Goal: Task Accomplishment & Management: Use online tool/utility

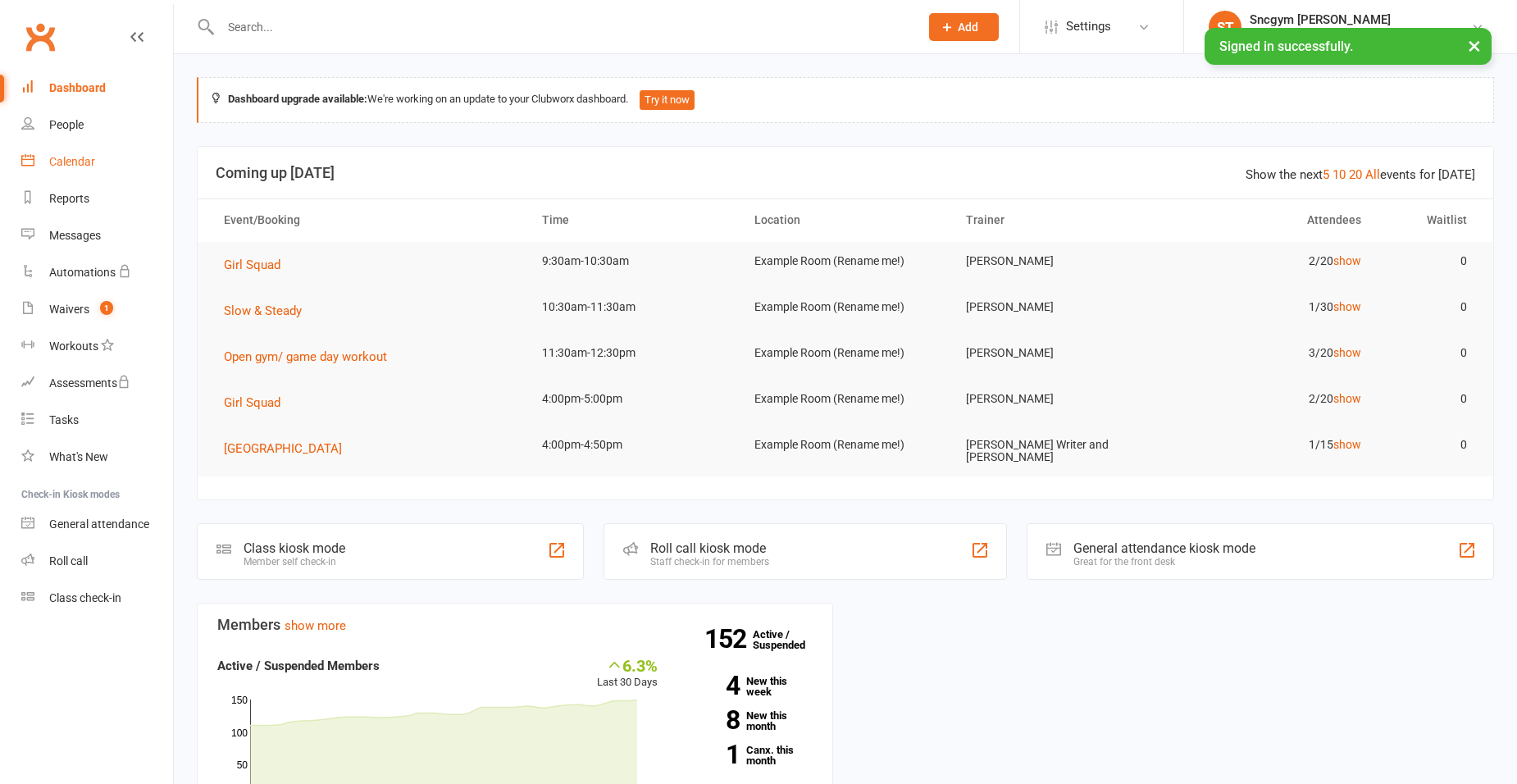
drag, startPoint x: 0, startPoint y: 0, endPoint x: 81, endPoint y: 167, distance: 185.6
click at [81, 167] on div "Calendar" at bounding box center [73, 161] width 46 height 13
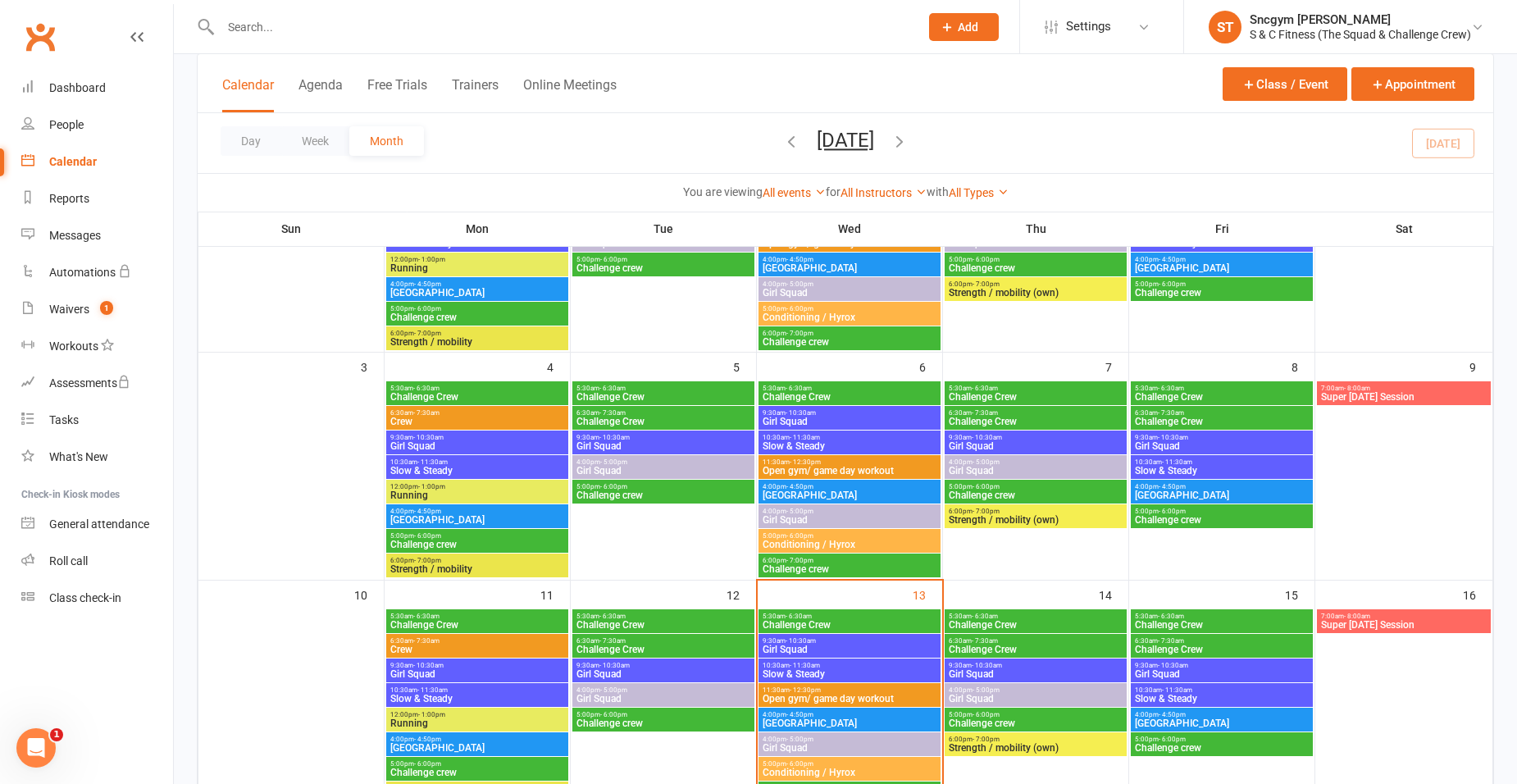
scroll to position [328, 0]
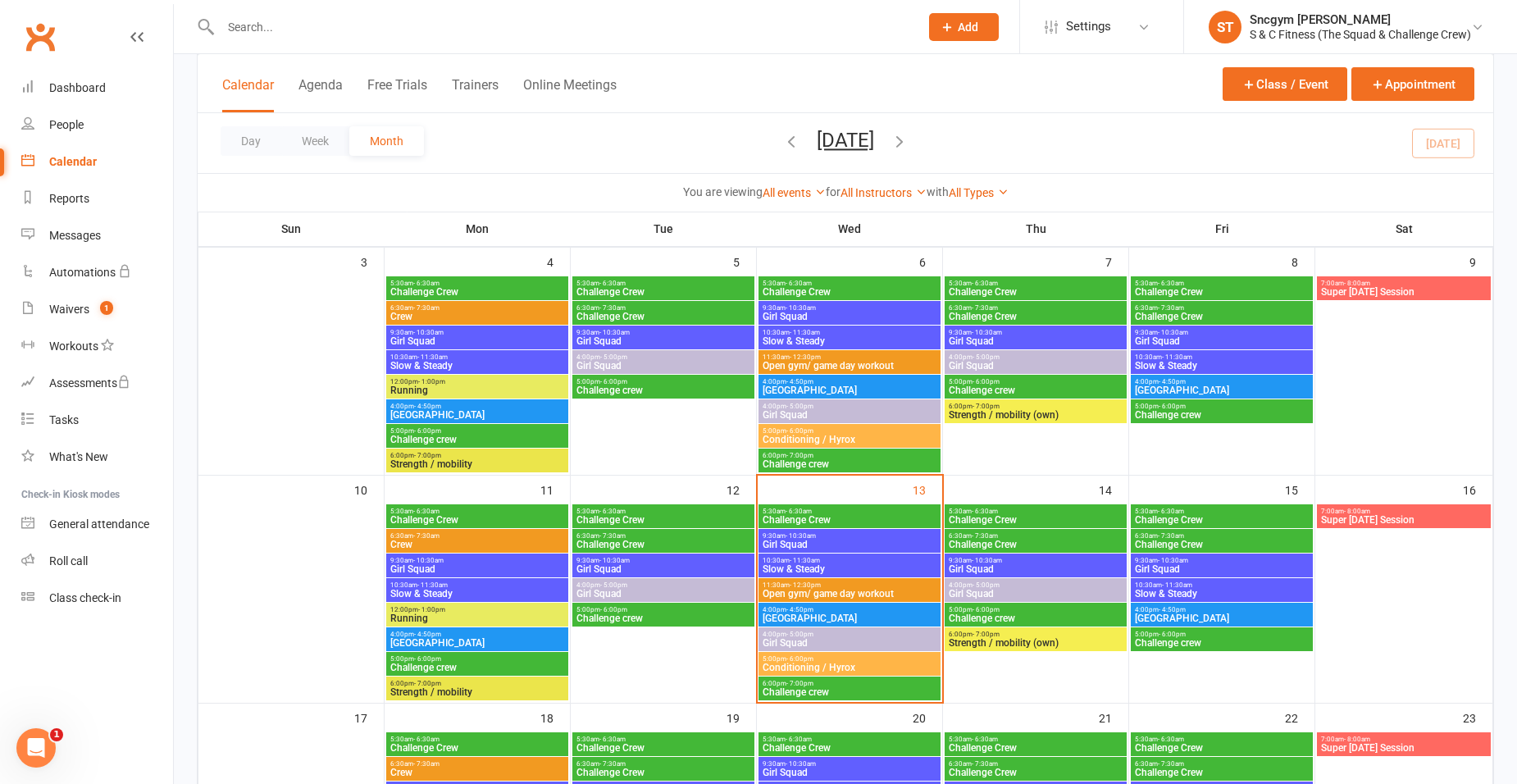
click at [859, 534] on span "9:30am - 10:30am" at bounding box center [850, 535] width 175 height 7
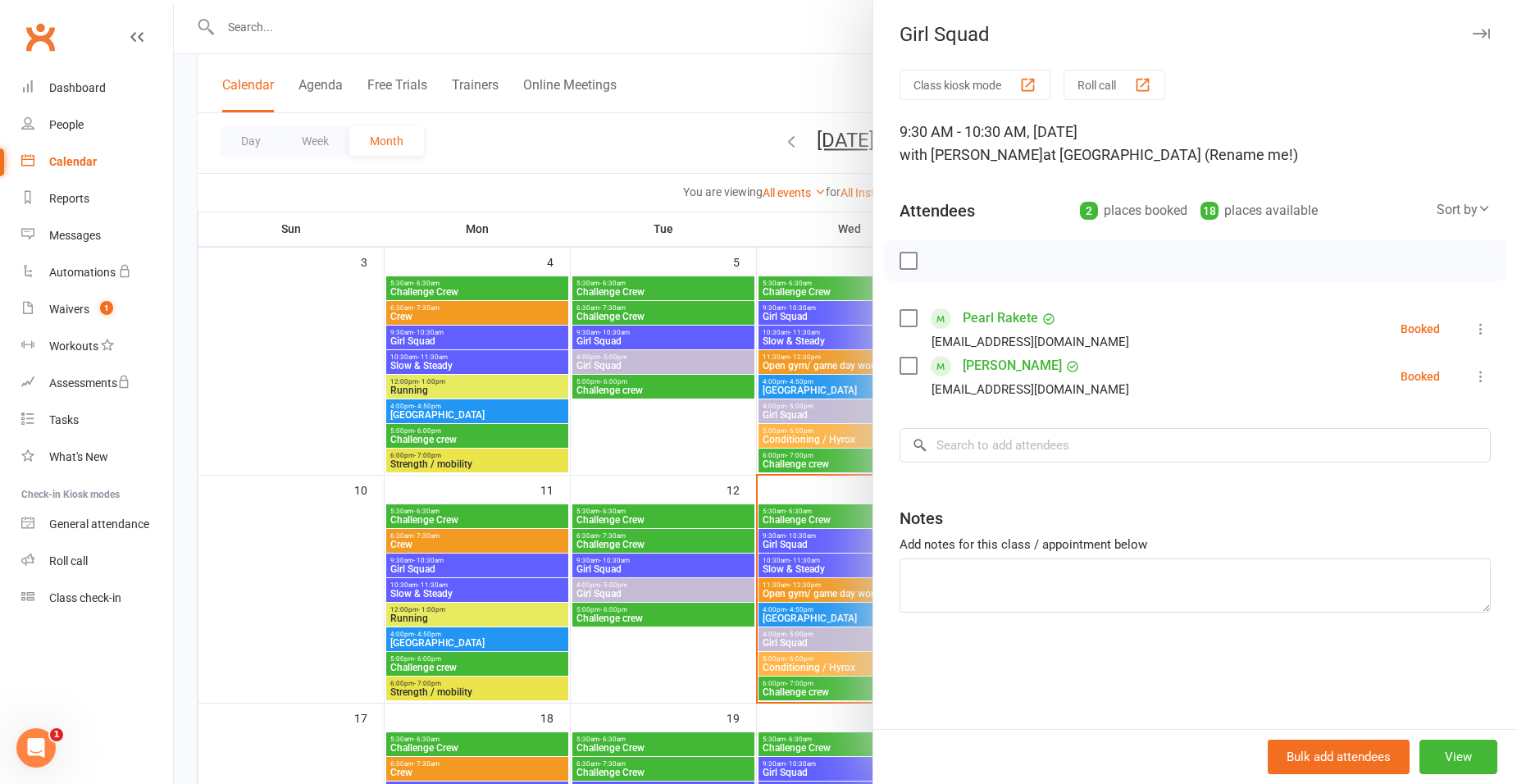
click at [1475, 327] on icon at bounding box center [1481, 328] width 17 height 17
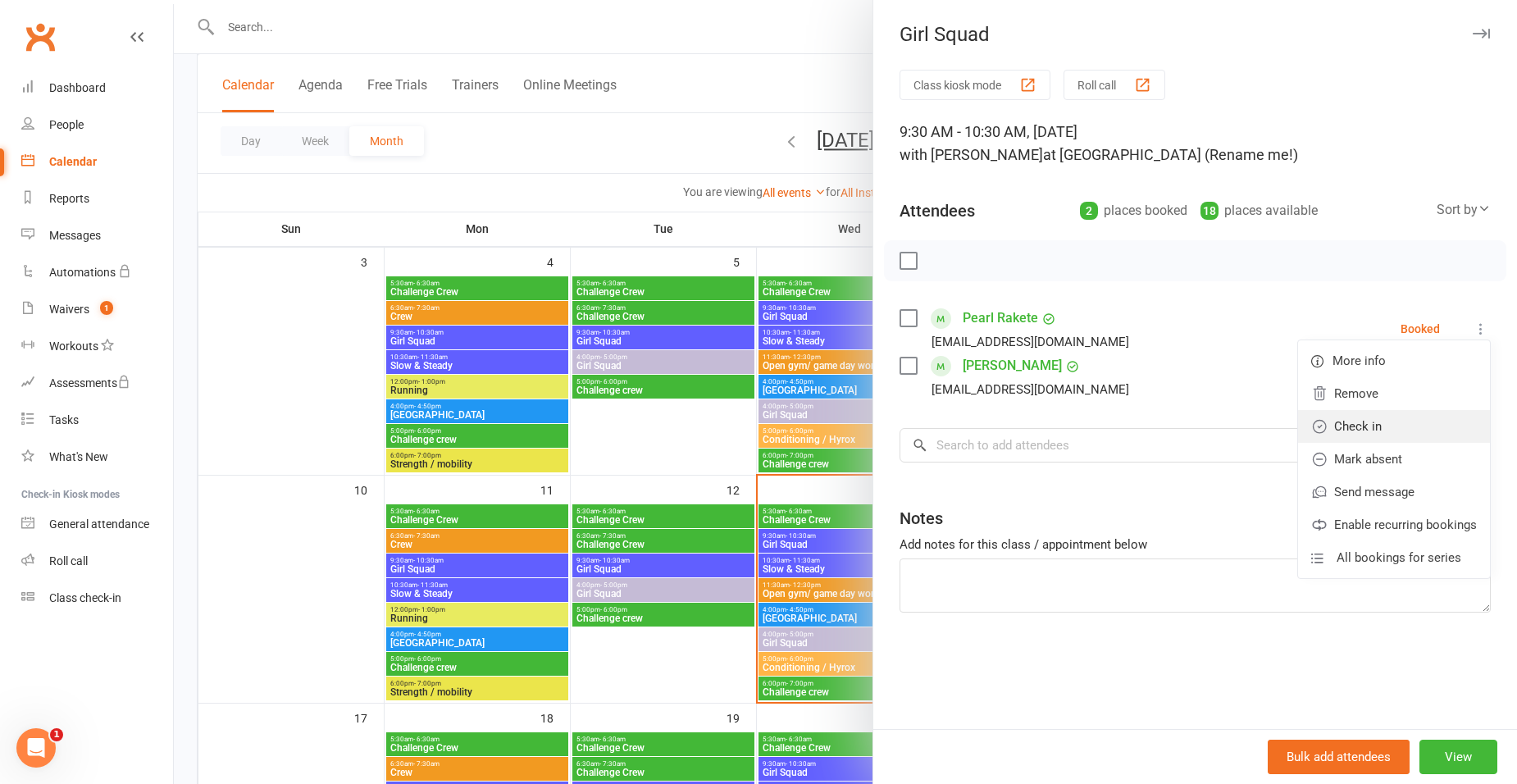
click at [1418, 427] on link "Check in" at bounding box center [1394, 426] width 192 height 33
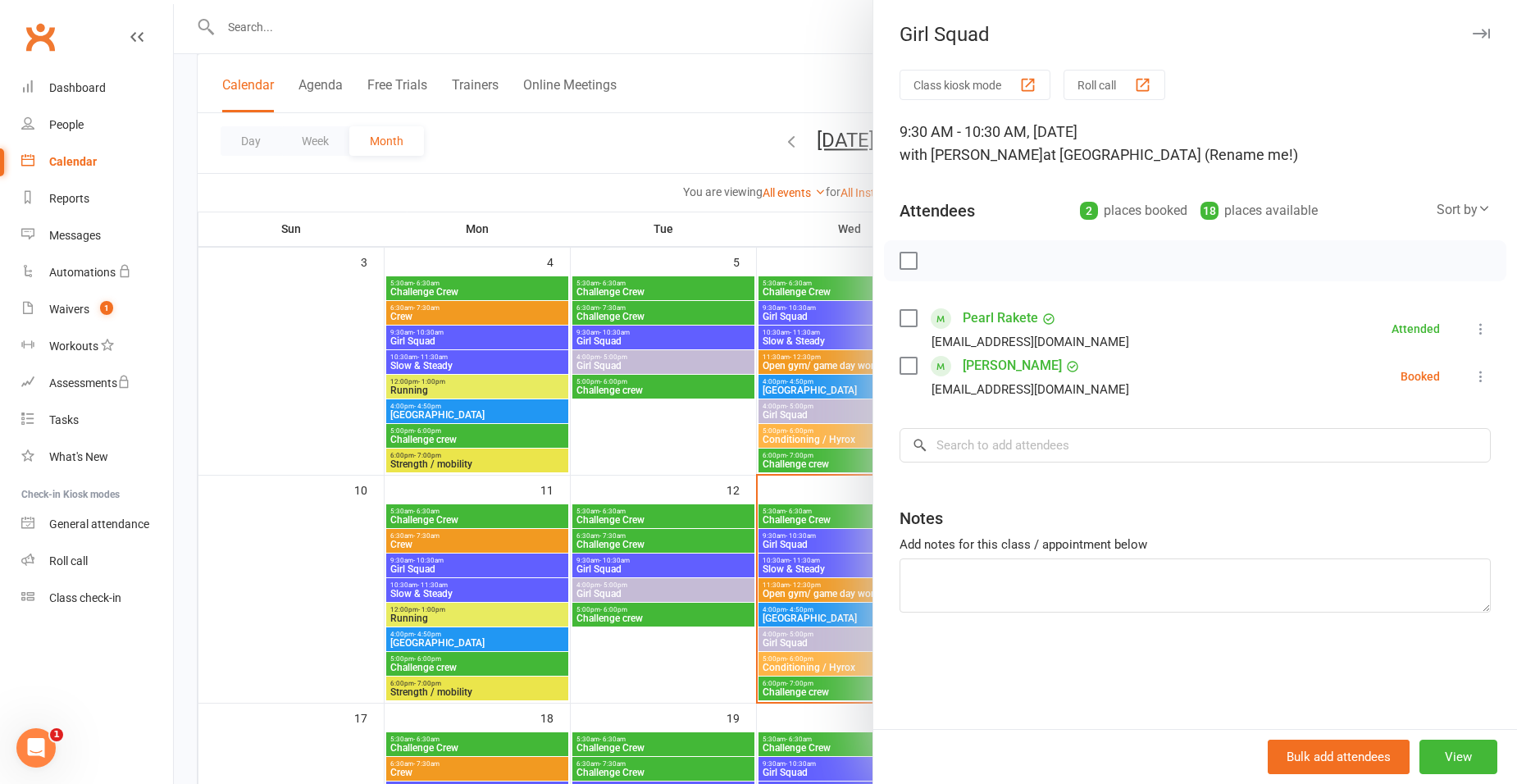
click at [1473, 370] on icon at bounding box center [1481, 376] width 17 height 17
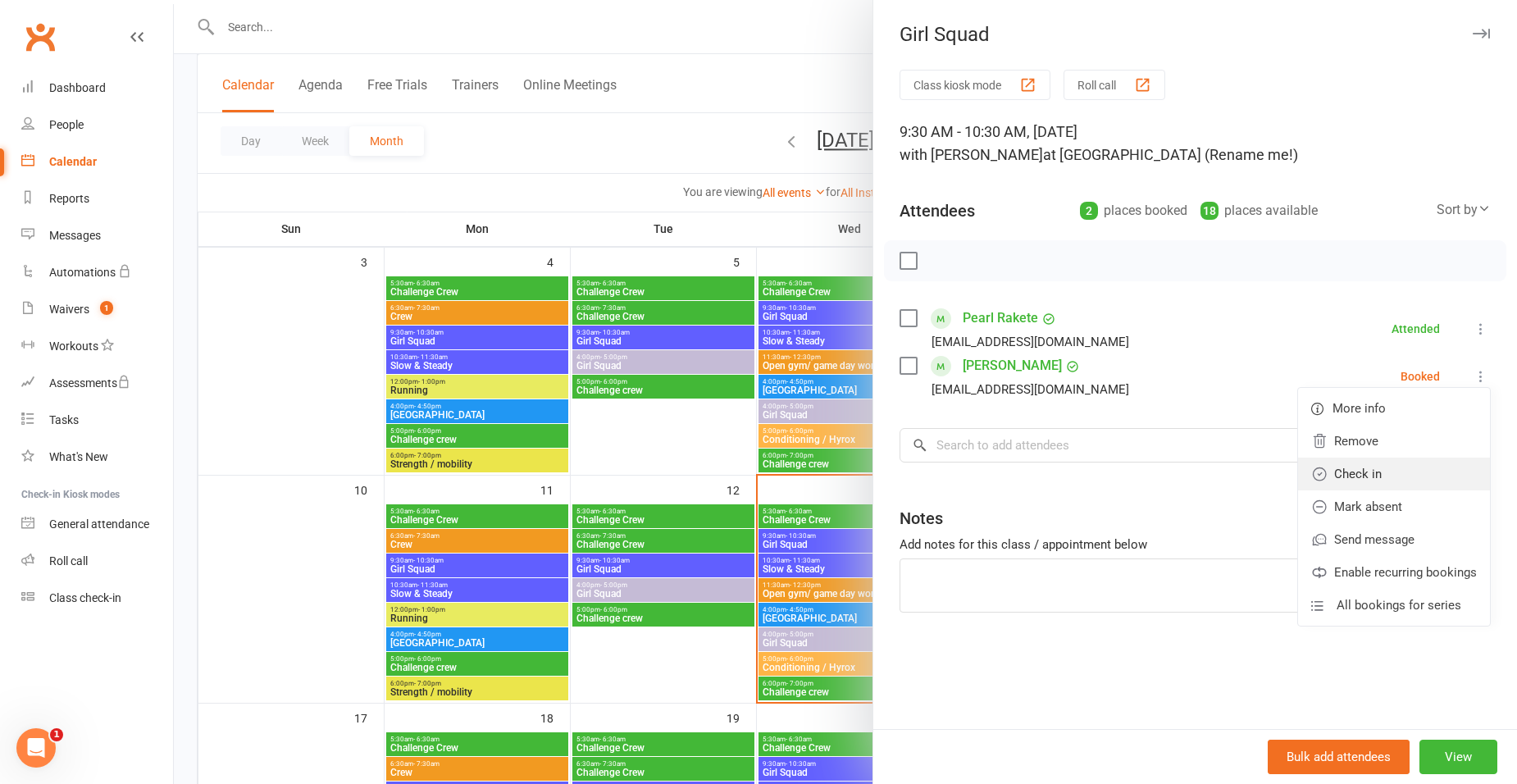
click at [1434, 468] on link "Check in" at bounding box center [1394, 473] width 192 height 33
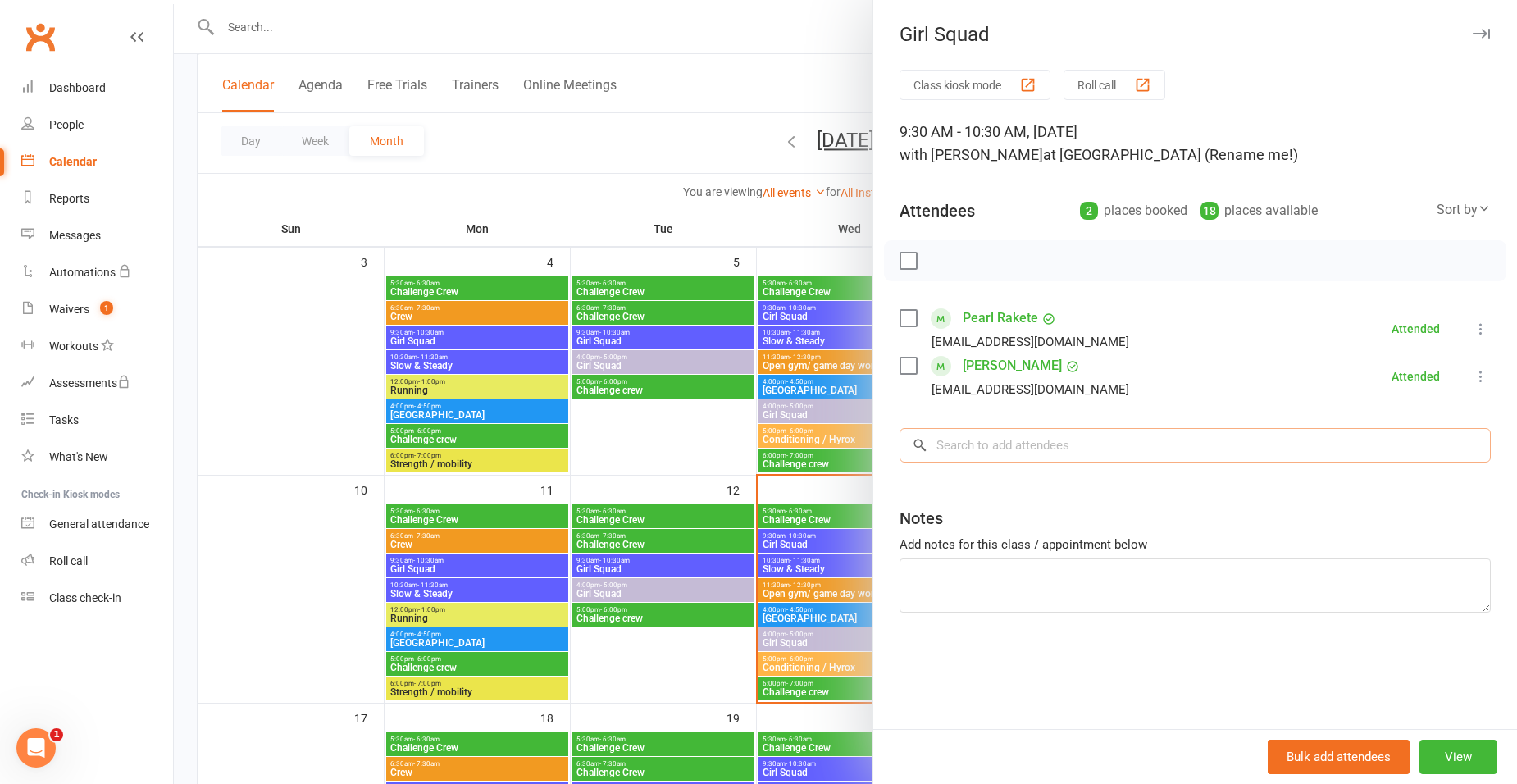
click at [1437, 447] on input "search" at bounding box center [1195, 445] width 591 height 35
type input "sass"
click at [1206, 393] on li "[PERSON_NAME] [EMAIL_ADDRESS][DOMAIN_NAME] Attended More info Remove Mark absen…" at bounding box center [1195, 376] width 591 height 48
